Goal: Task Accomplishment & Management: Manage account settings

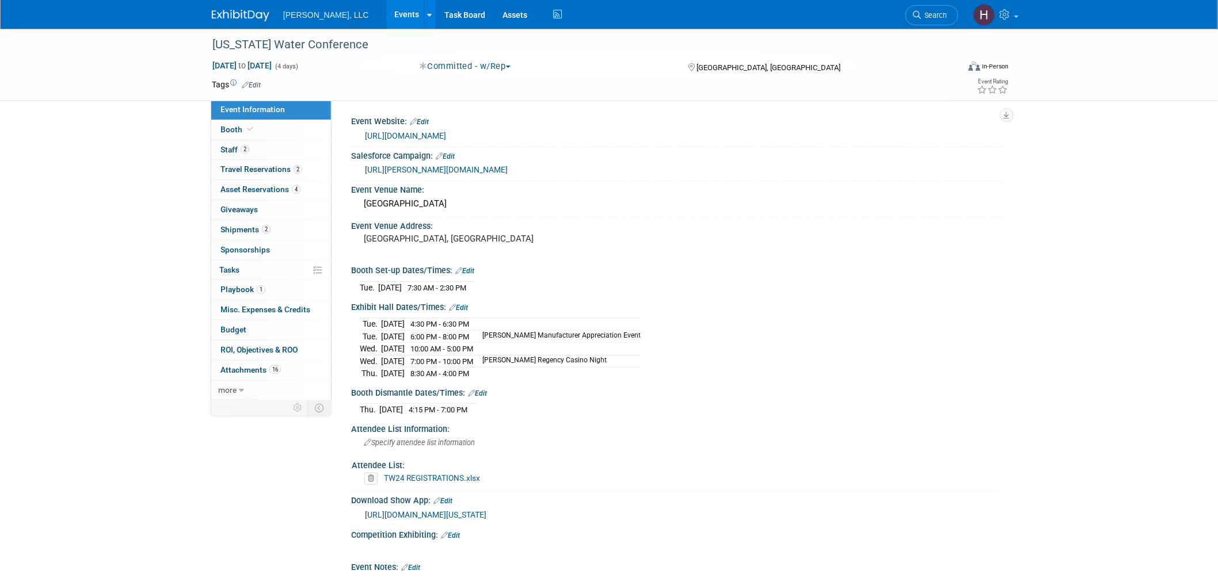
click at [386, 16] on link "Events" at bounding box center [407, 14] width 42 height 29
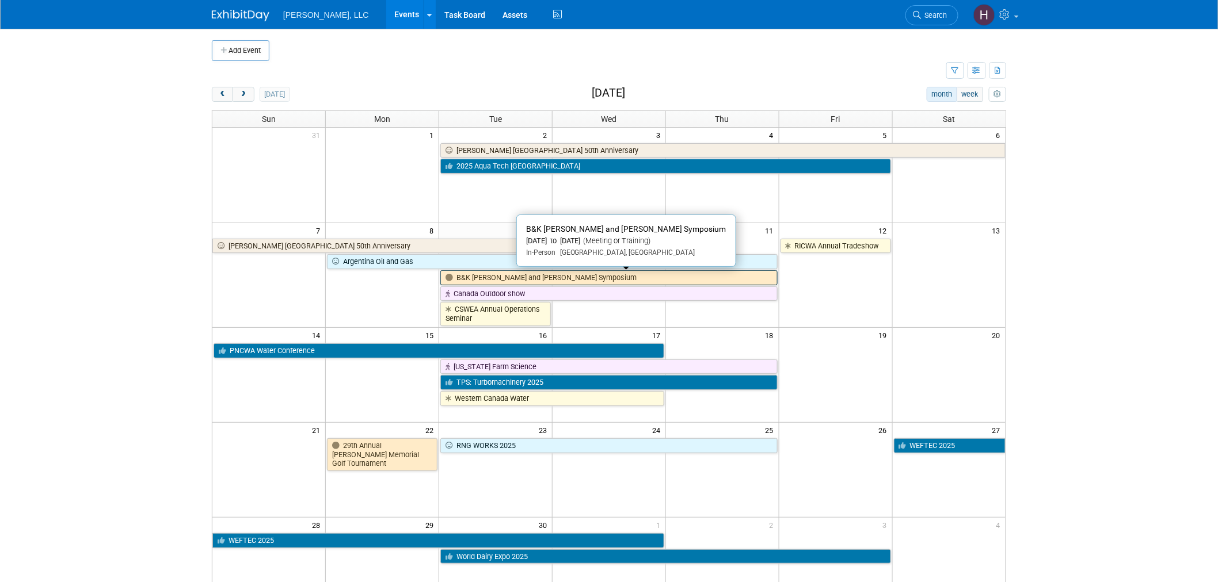
click at [528, 278] on link "B&K [PERSON_NAME] and [PERSON_NAME] Symposium" at bounding box center [608, 277] width 337 height 15
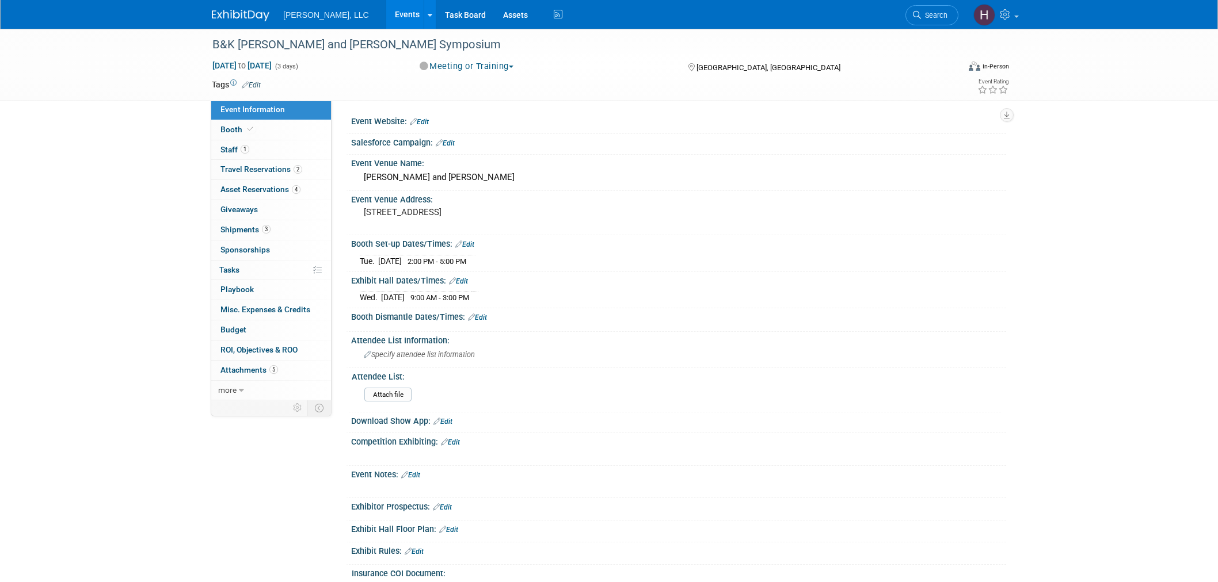
select select "Industrial"
click at [253, 186] on span "Asset Reservations 4" at bounding box center [260, 189] width 80 height 9
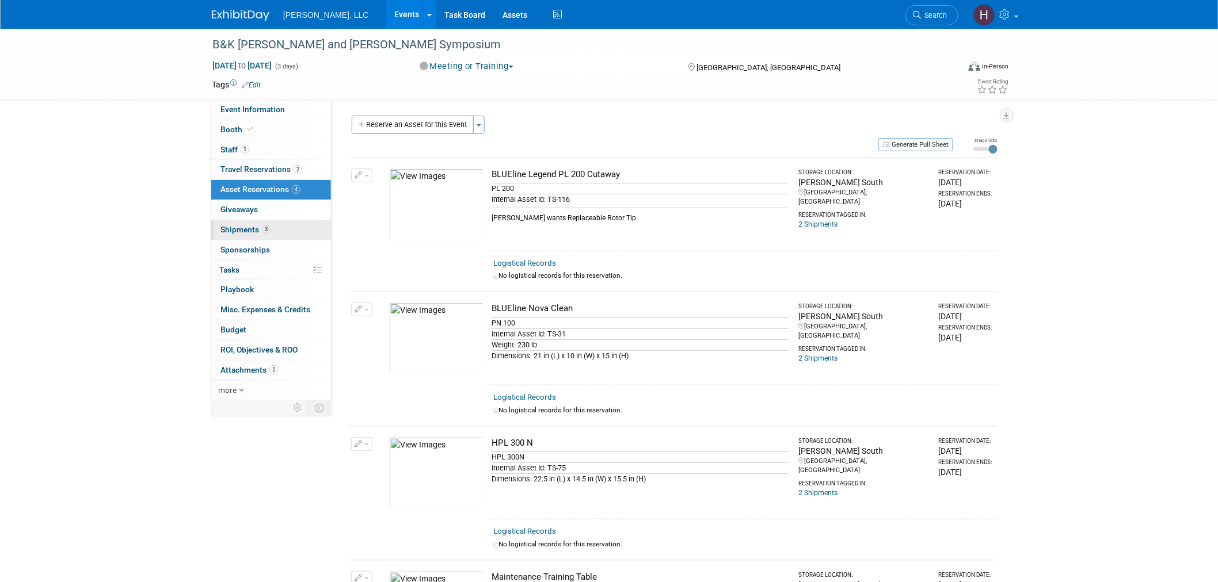
click at [260, 230] on span "Shipments 3" at bounding box center [245, 229] width 50 height 9
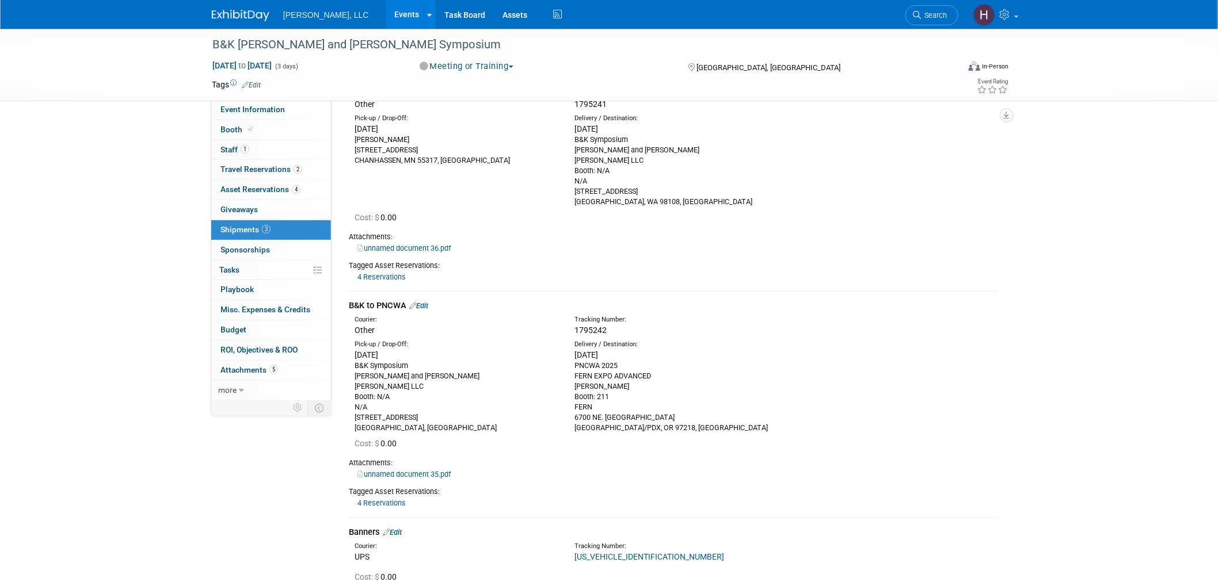
scroll to position [249, 0]
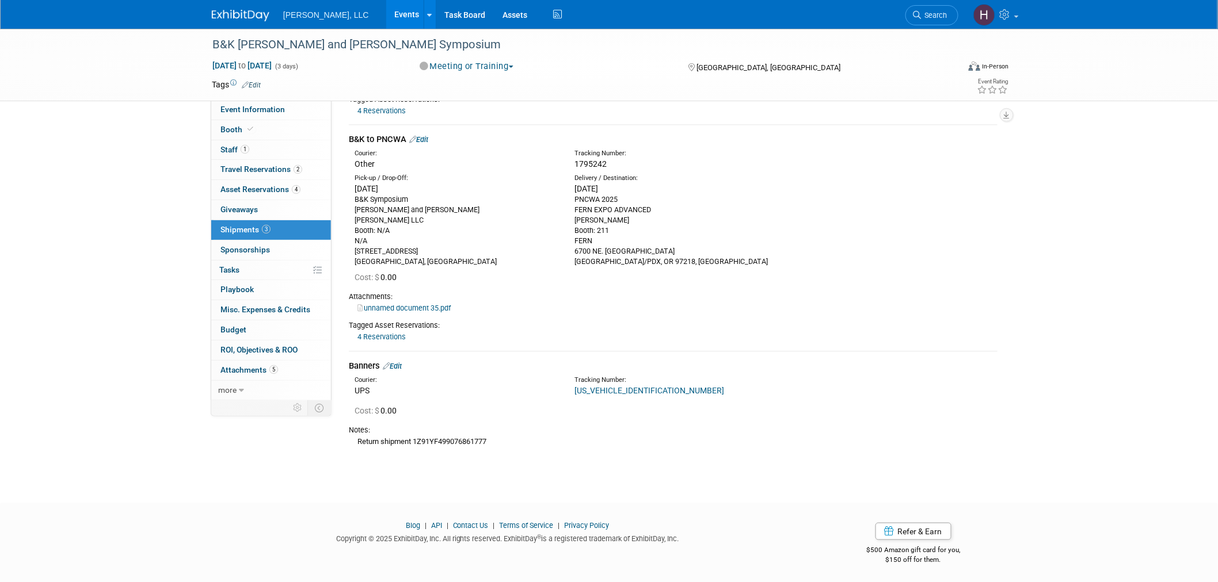
click at [624, 386] on link "1Z91YF49176354161" at bounding box center [649, 390] width 150 height 9
click at [399, 364] on link "Edit" at bounding box center [392, 366] width 19 height 9
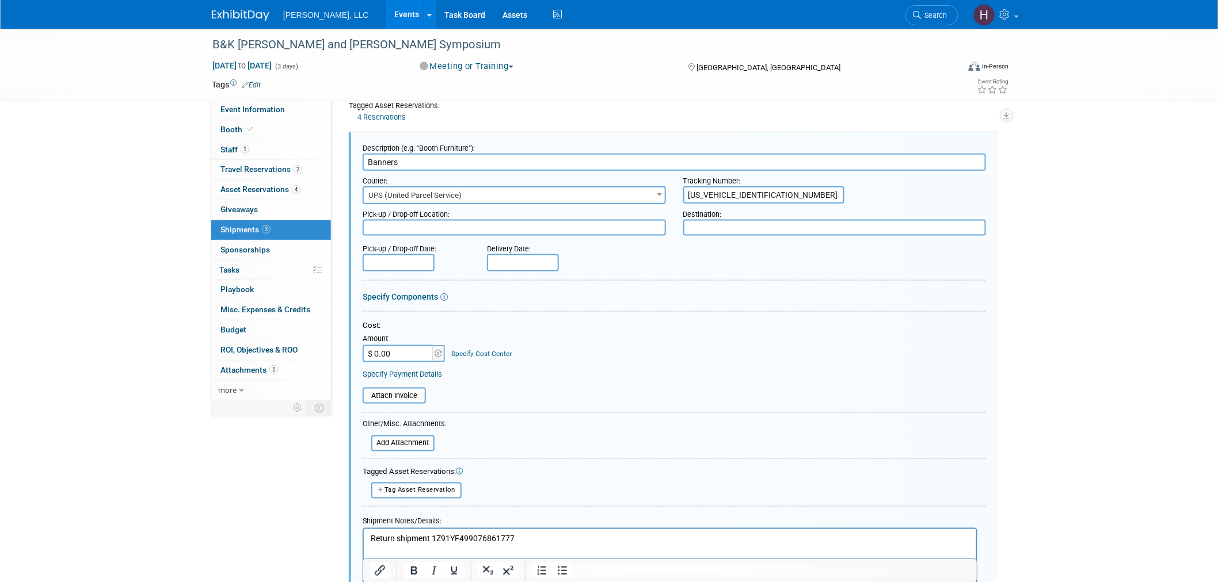
scroll to position [0, 0]
drag, startPoint x: 795, startPoint y: 189, endPoint x: 578, endPoint y: 193, distance: 217.0
click at [578, 193] on div "Courier: 007EX 17 Post Service (17PostService) 2GO (Negros Navigation) 360 Lion…" at bounding box center [674, 187] width 640 height 33
paste input "0"
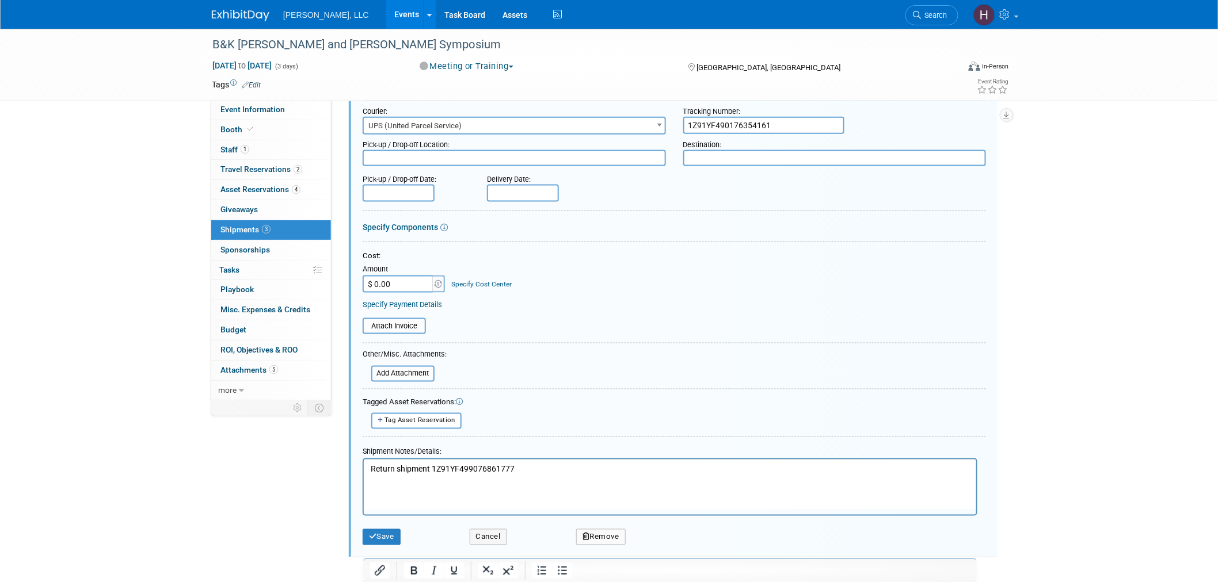
scroll to position [631, 0]
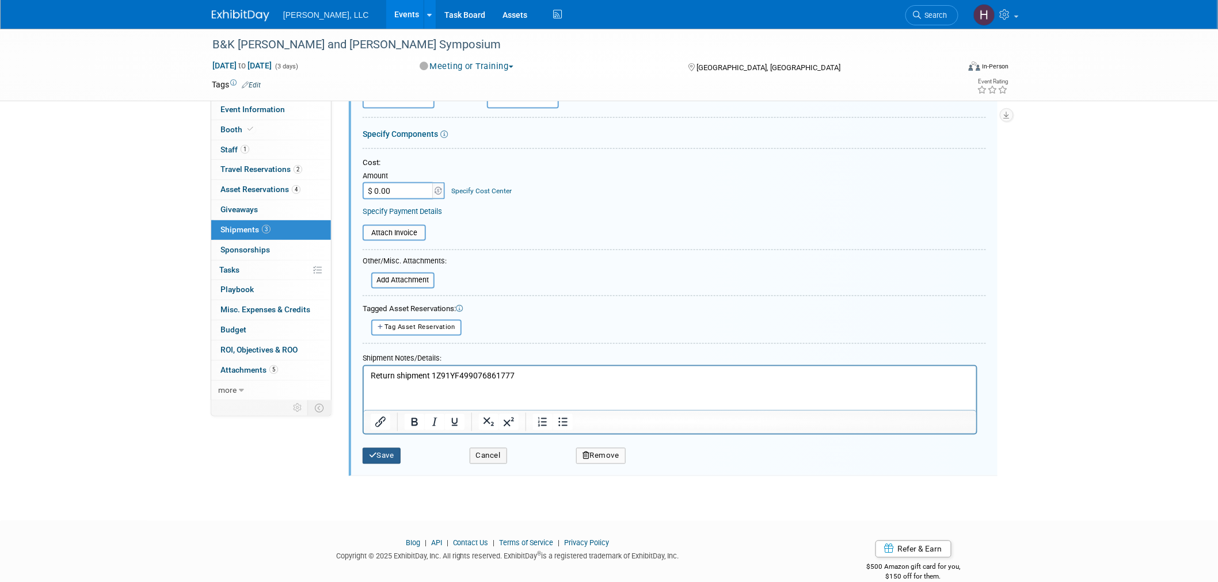
type input "1Z91YF490176354161"
click at [376, 452] on icon "submit" at bounding box center [373, 455] width 8 height 7
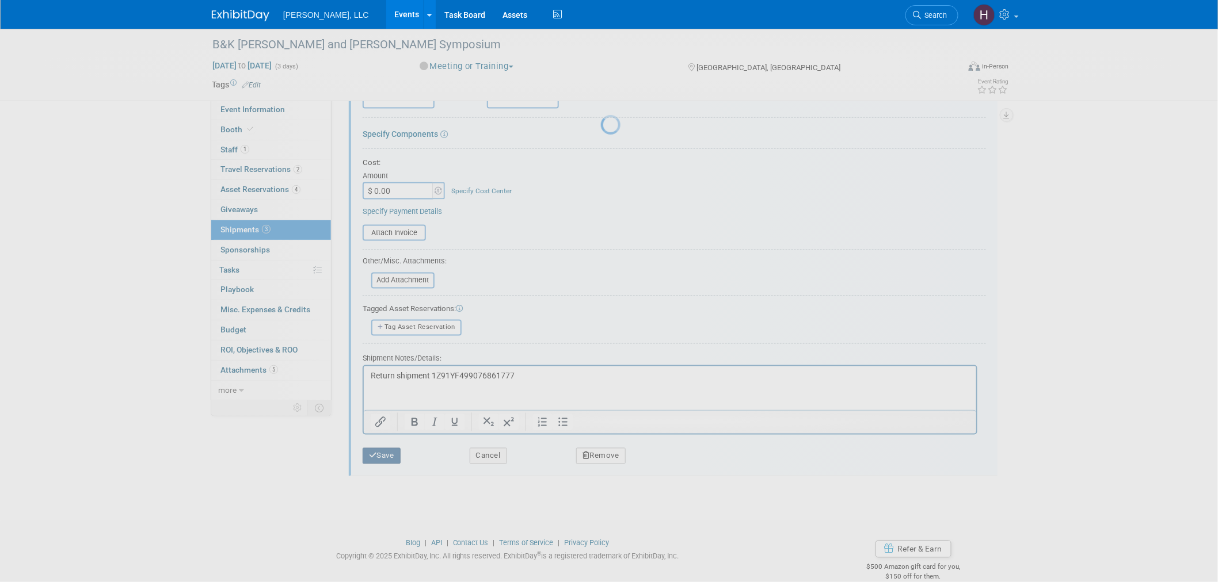
scroll to position [249, 0]
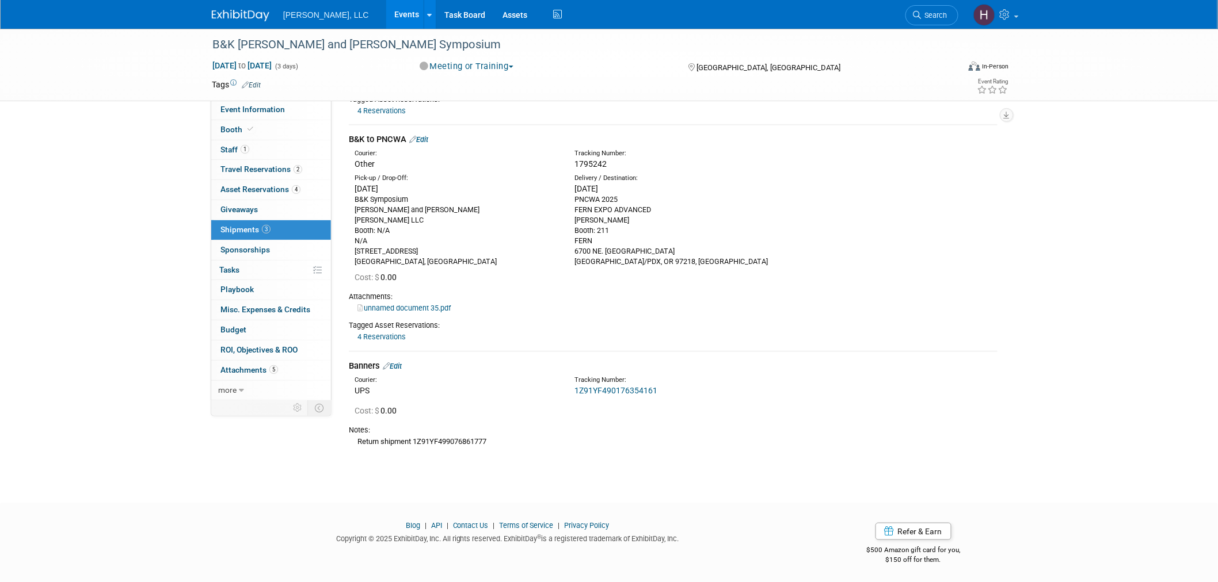
click at [398, 365] on link "Edit" at bounding box center [392, 366] width 19 height 9
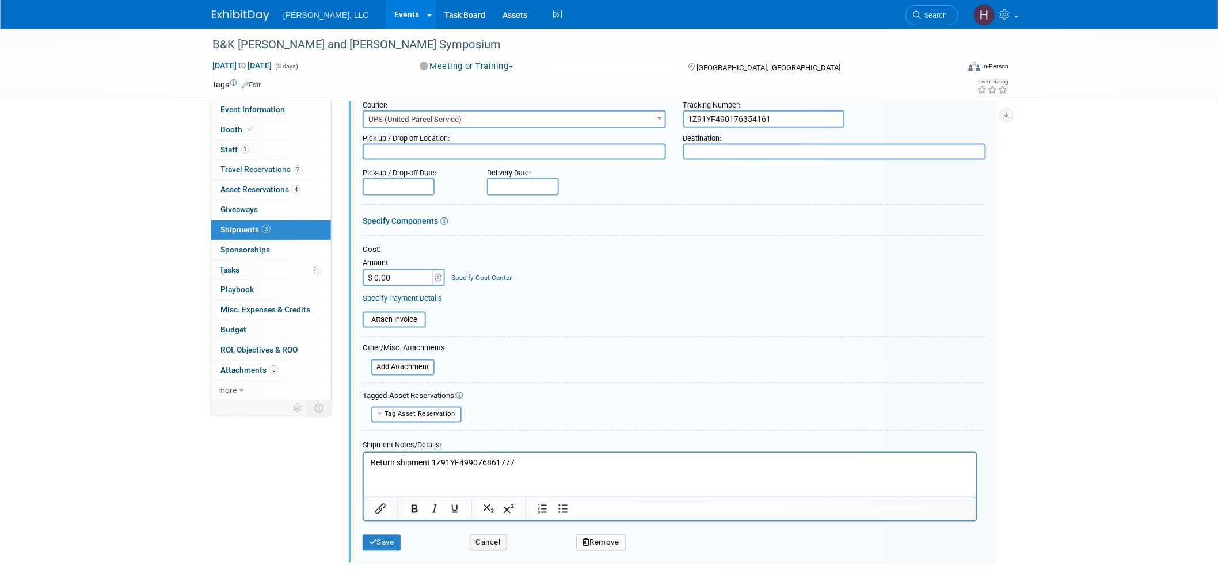
scroll to position [631, 0]
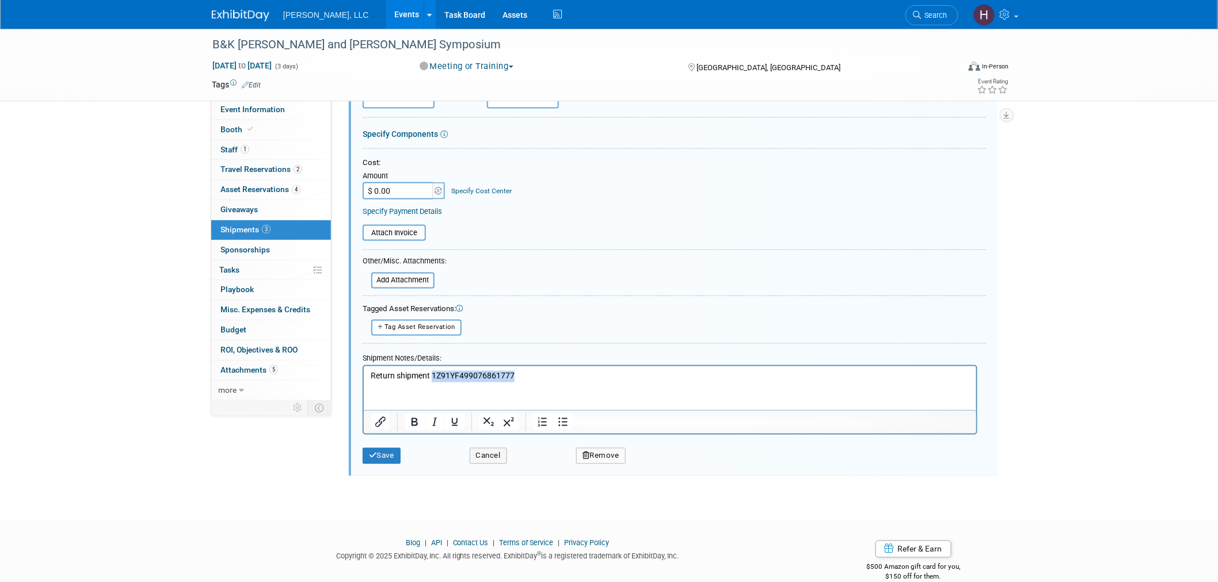
drag, startPoint x: 531, startPoint y: 379, endPoint x: 430, endPoint y: 385, distance: 100.3
click at [430, 382] on html "Return shipment 1Z91YF499076861777" at bounding box center [669, 374] width 612 height 16
paste body "Rich Text Area. Press ALT-0 for help."
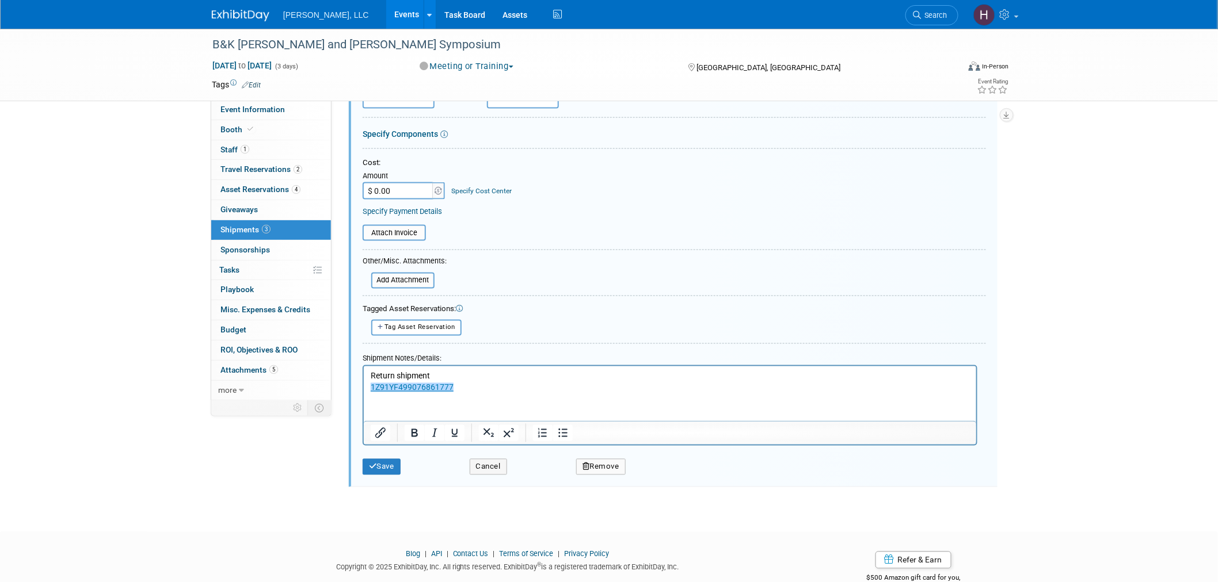
click at [367, 387] on html "Return shipment ﻿1Z91YF499076861777" at bounding box center [669, 379] width 612 height 27
click at [391, 459] on button "Save" at bounding box center [382, 467] width 38 height 16
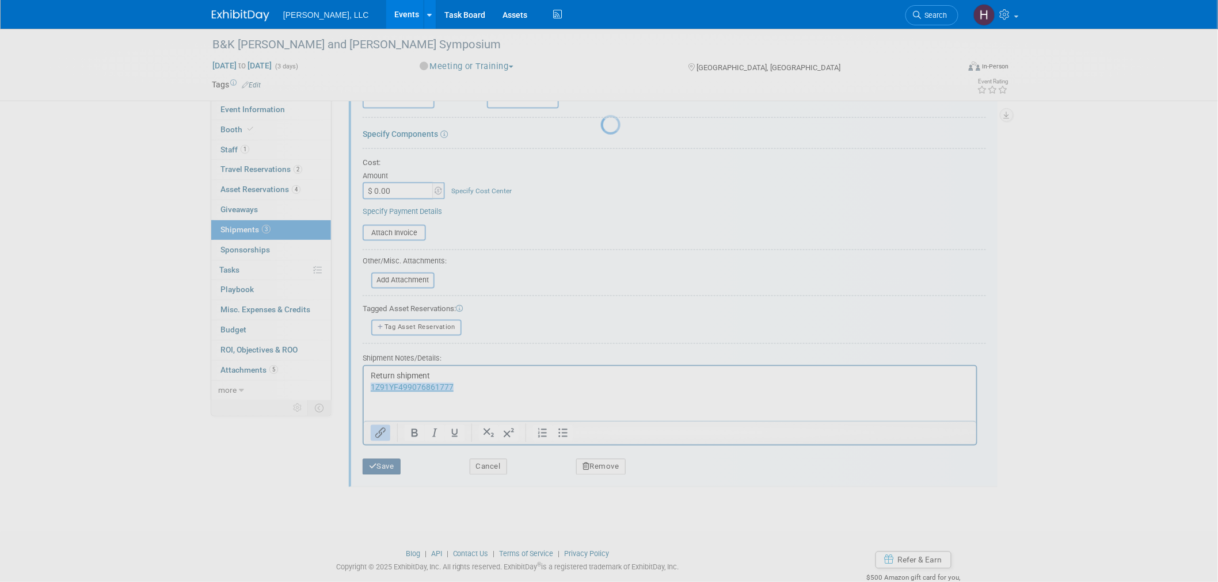
scroll to position [260, 0]
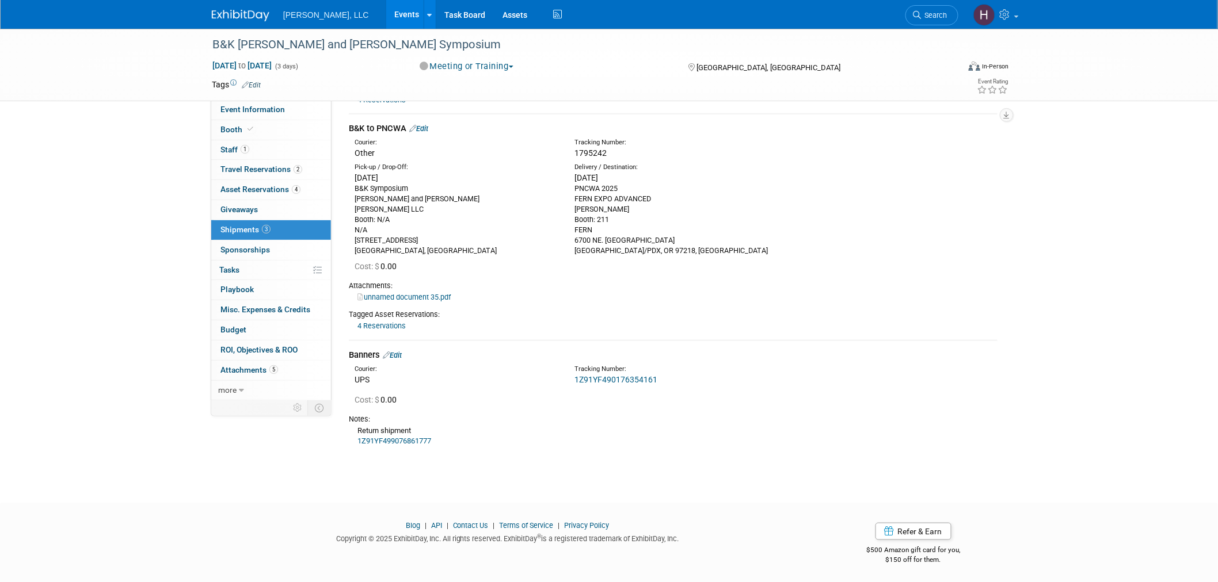
click at [386, 7] on link "Events" at bounding box center [407, 14] width 42 height 29
